Goal: Information Seeking & Learning: Learn about a topic

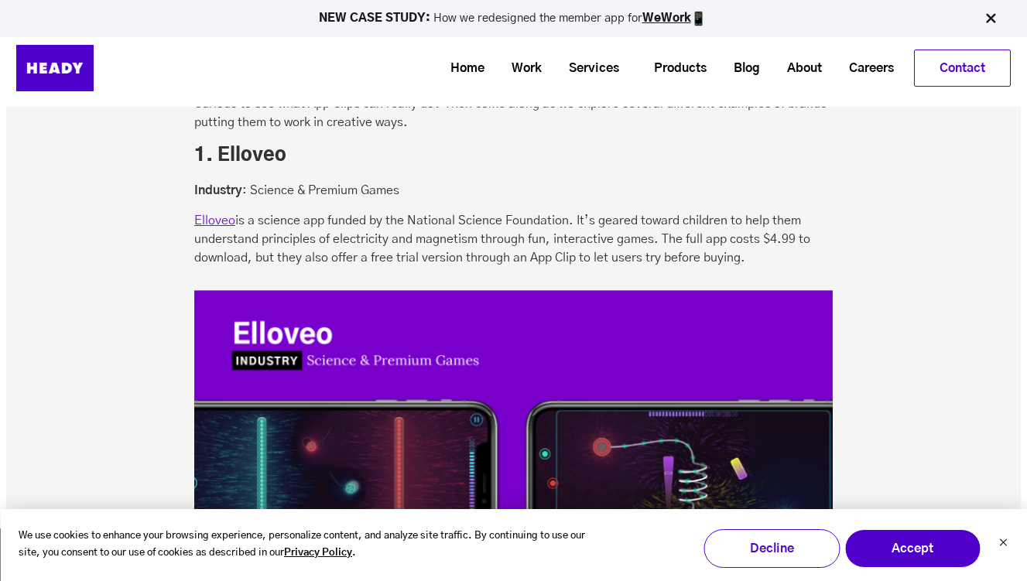
scroll to position [1748, 0]
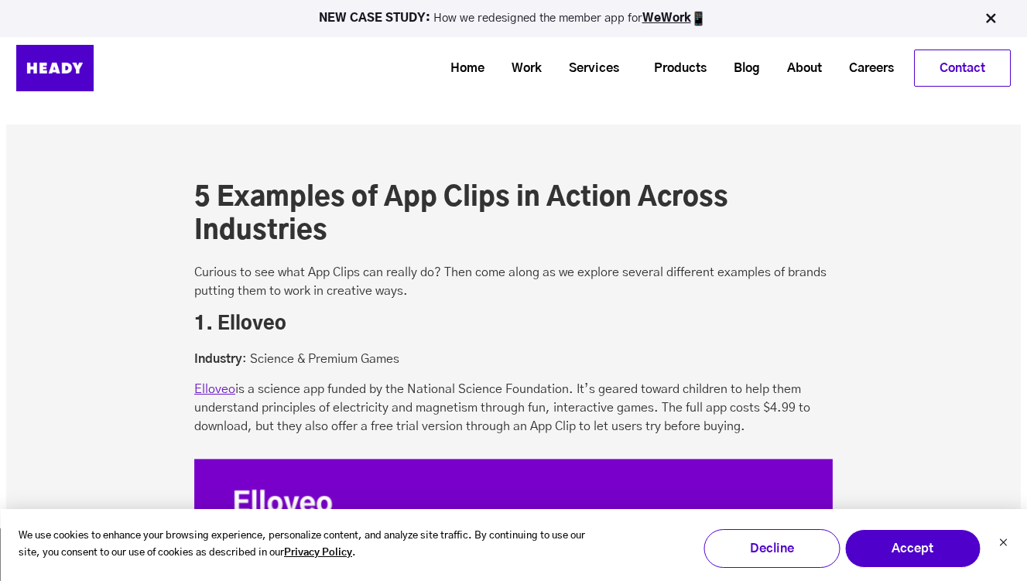
scroll to position [1575, 0]
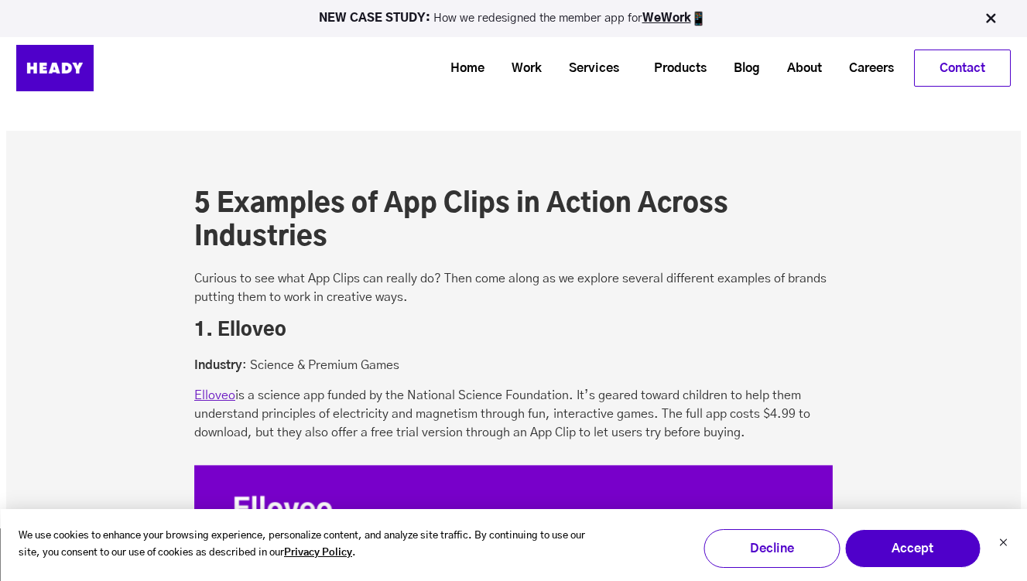
click at [262, 333] on h3 "1. Elloveo" at bounding box center [513, 331] width 639 height 26
copy h3 "Elloveo"
